Goal: Navigation & Orientation: Find specific page/section

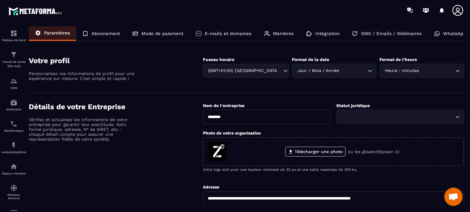
click at [435, 34] on icon at bounding box center [436, 34] width 6 height 6
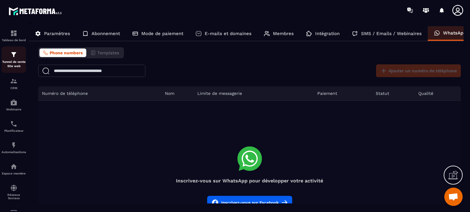
click at [15, 55] on img at bounding box center [13, 54] width 7 height 7
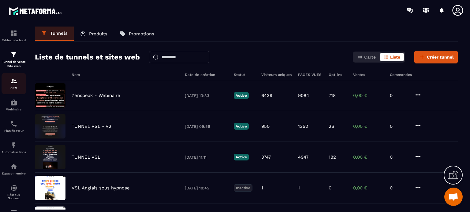
click at [12, 79] on img at bounding box center [13, 81] width 7 height 7
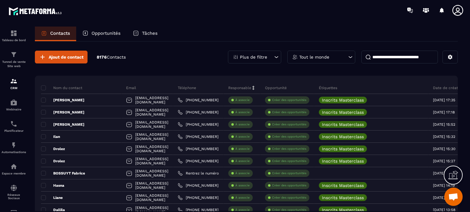
click at [454, 8] on icon at bounding box center [457, 10] width 12 height 12
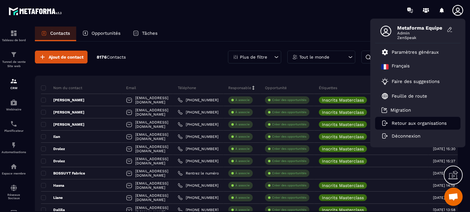
click at [420, 122] on p "Retour aux organisations" at bounding box center [418, 124] width 55 height 6
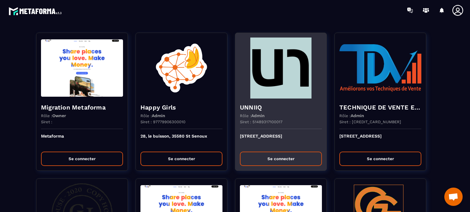
scroll to position [568, 0]
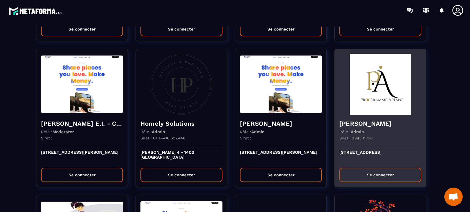
click at [368, 150] on p "[STREET_ADDRESS]" at bounding box center [380, 156] width 82 height 13
